Goal: Information Seeking & Learning: Learn about a topic

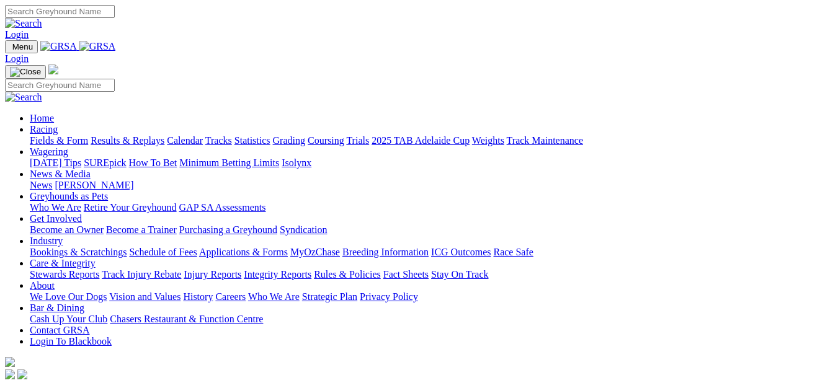
click at [61, 135] on link "Fields & Form" at bounding box center [59, 140] width 58 height 11
